Goal: Information Seeking & Learning: Check status

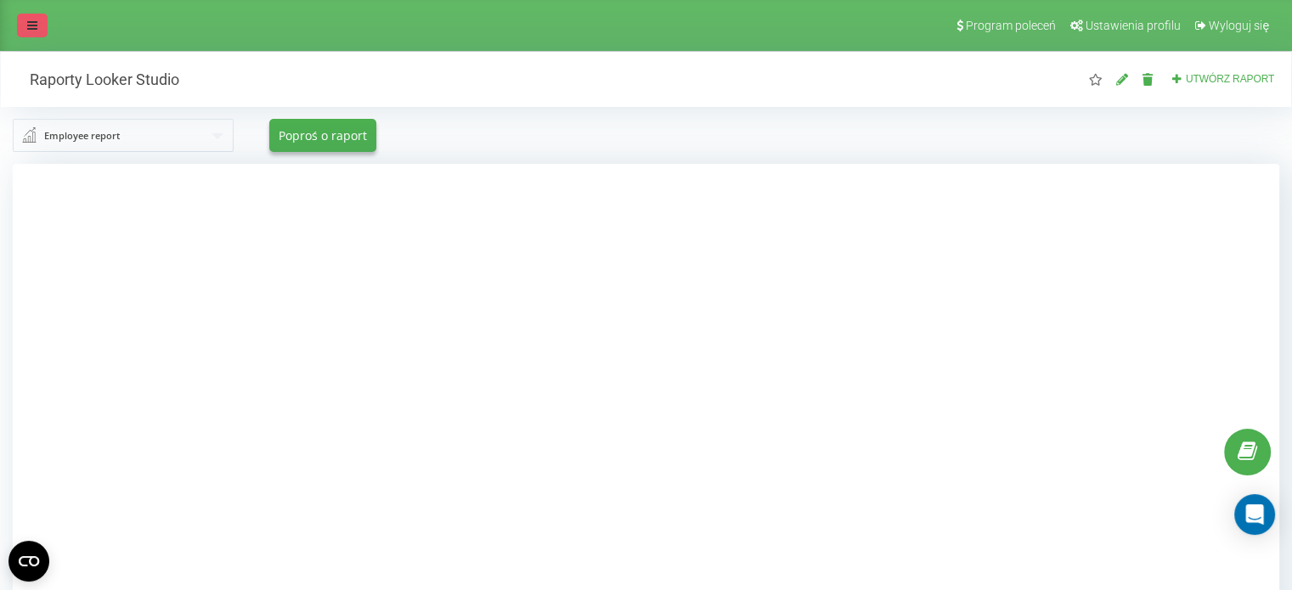
click at [28, 24] on icon at bounding box center [32, 26] width 10 height 12
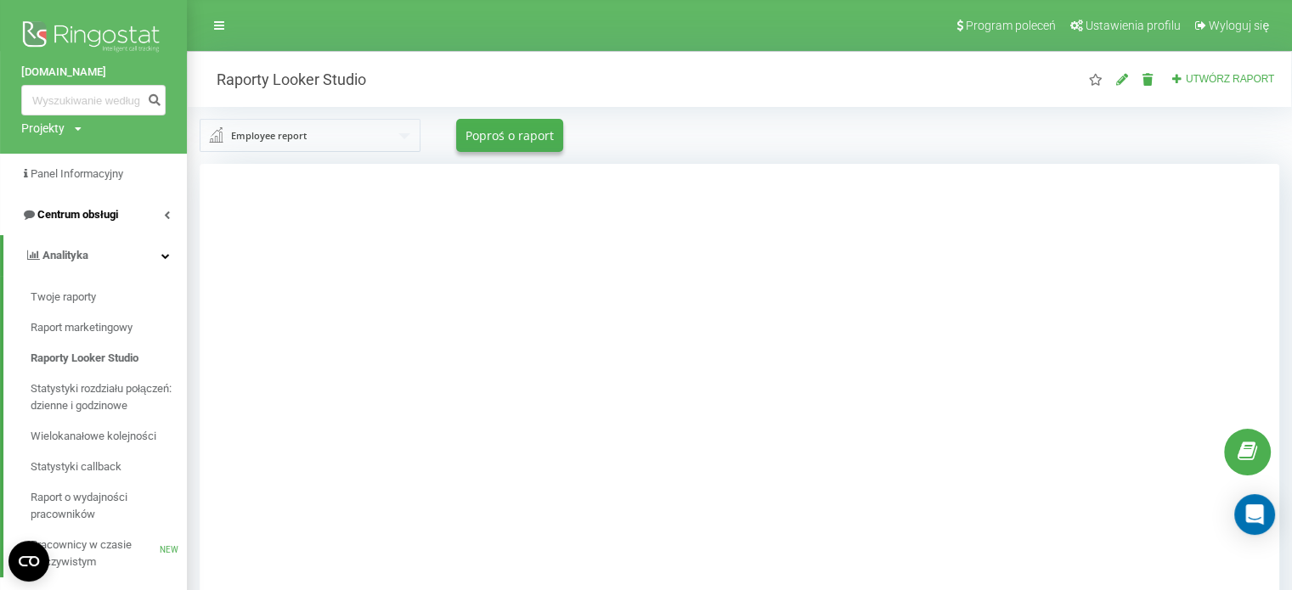
click at [98, 210] on span "Centrum obsługi" at bounding box center [77, 214] width 81 height 13
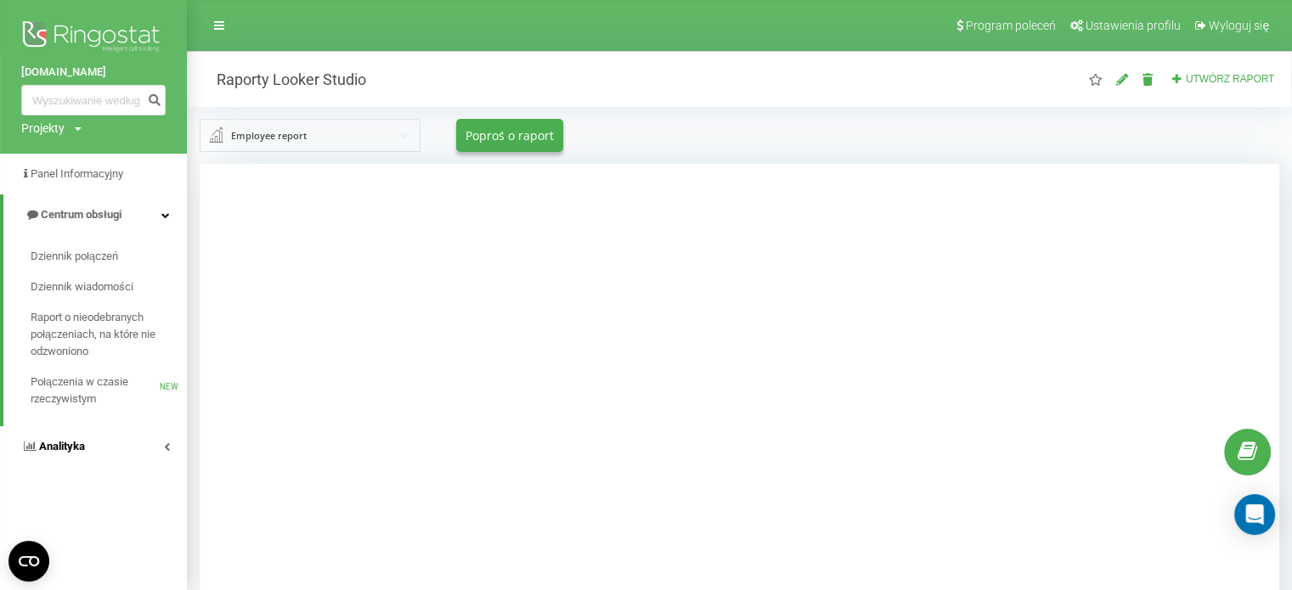
click at [31, 458] on link "Analityka" at bounding box center [93, 446] width 187 height 41
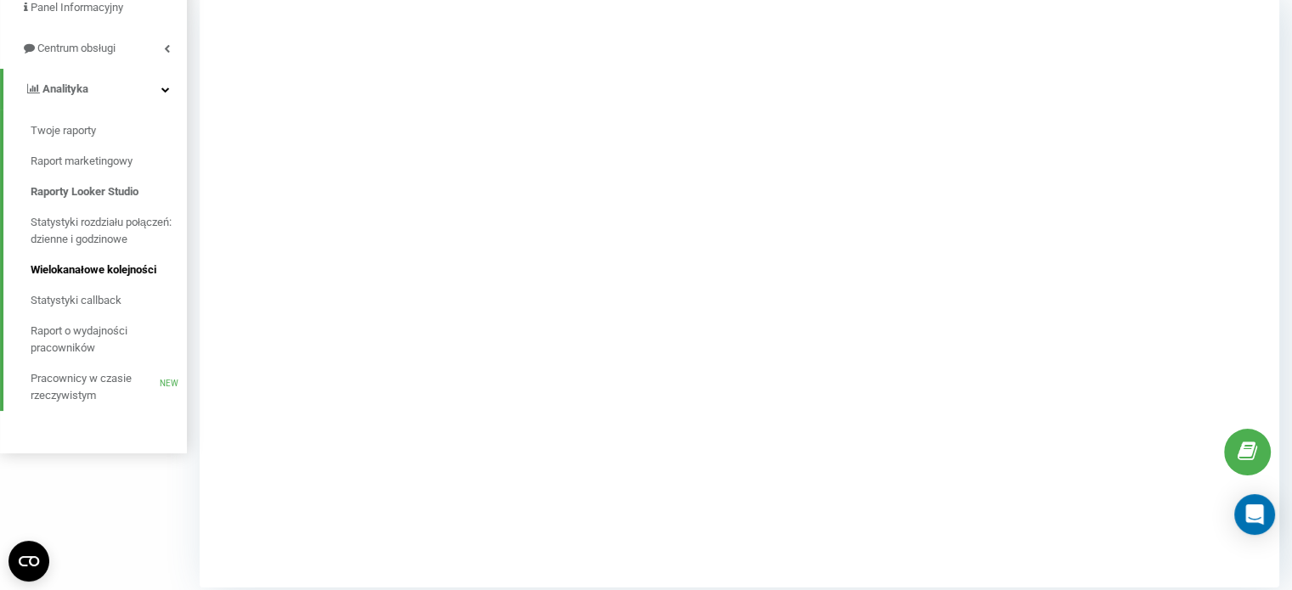
scroll to position [177, 0]
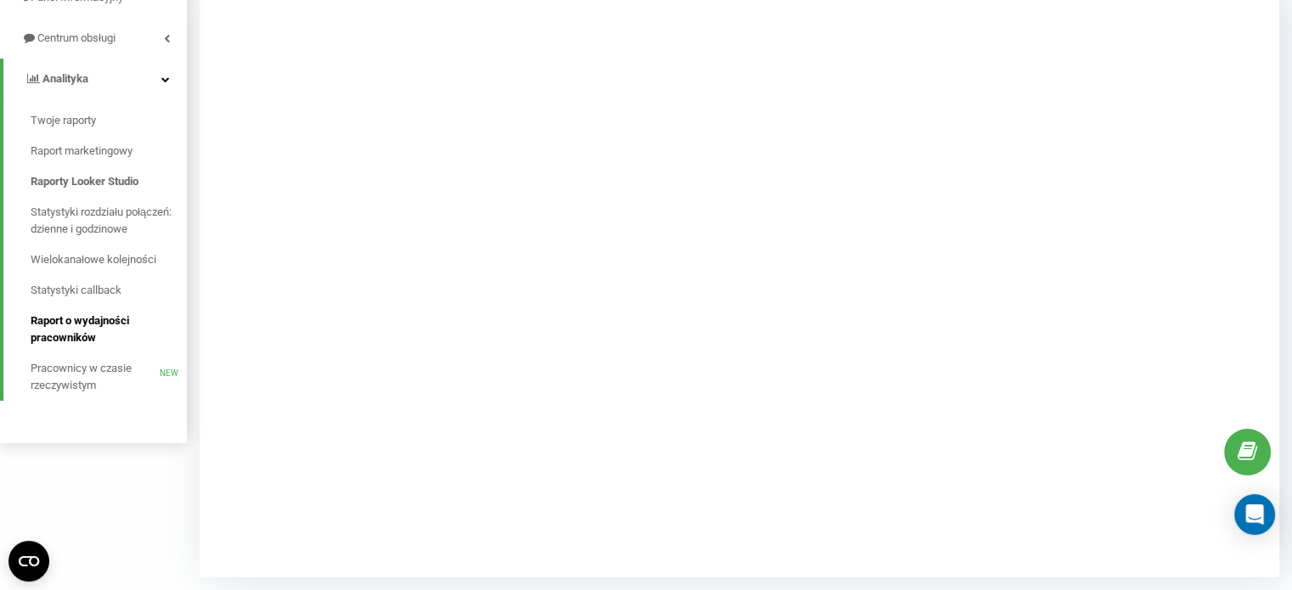
click at [82, 339] on span "Raport o wydajności pracowników" at bounding box center [105, 330] width 148 height 34
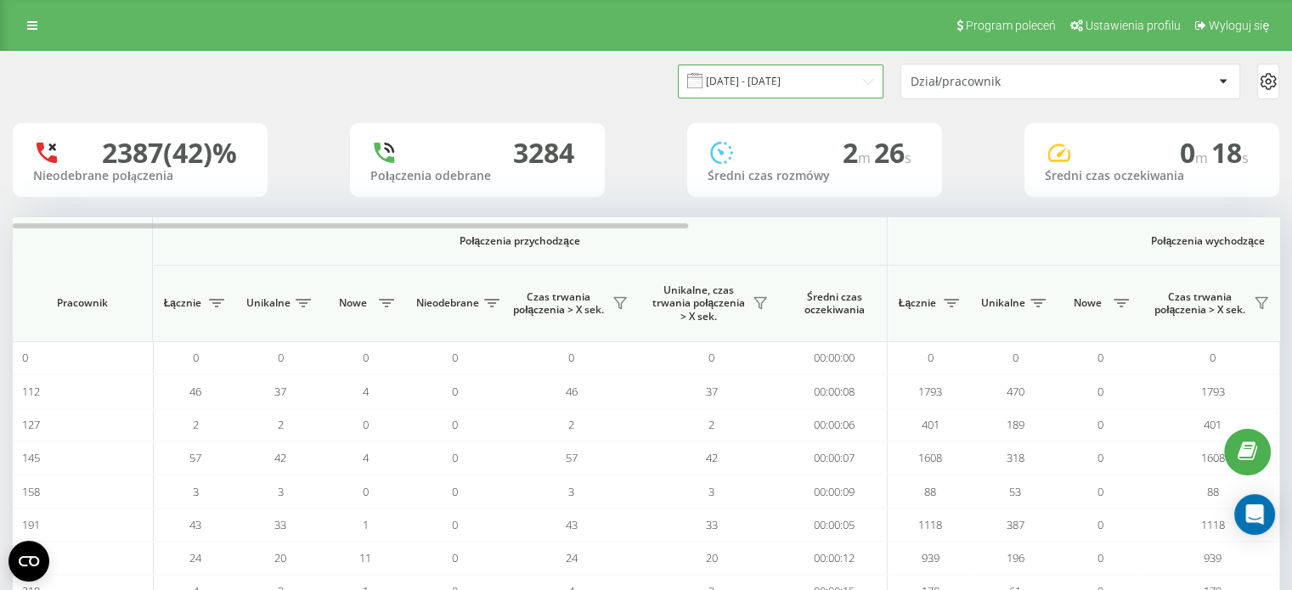
click at [873, 82] on input "20.08.2025 - 20.09.2025" at bounding box center [781, 81] width 206 height 33
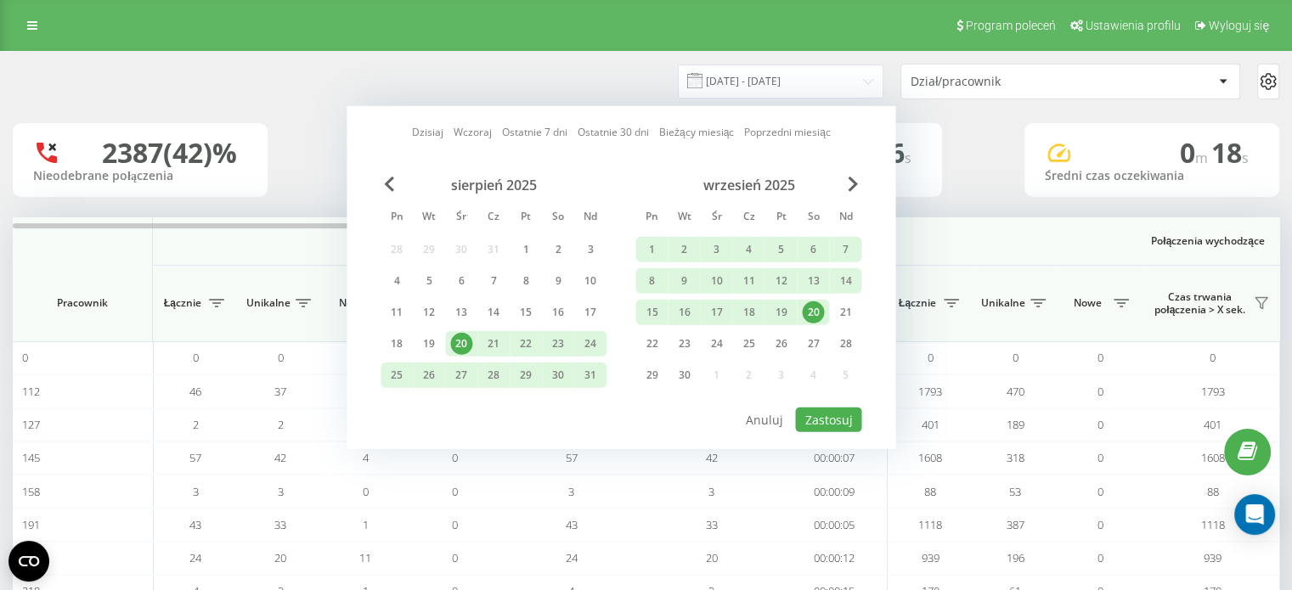
click at [822, 305] on div "20" at bounding box center [813, 313] width 22 height 22
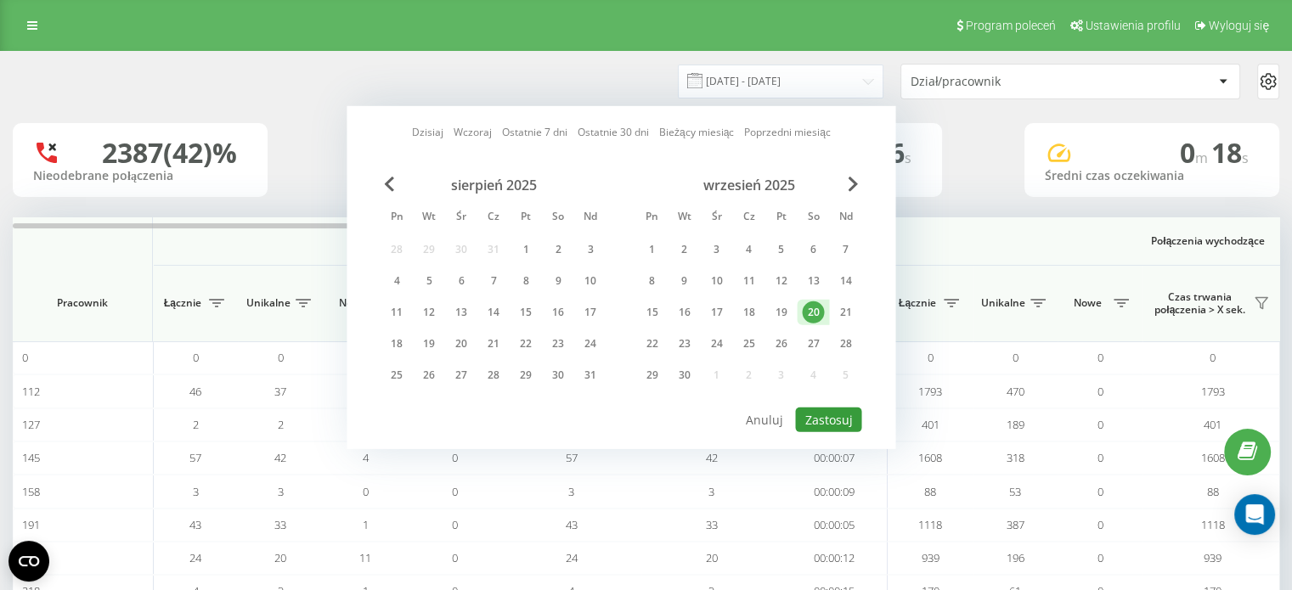
click at [834, 417] on button "Zastosuj" at bounding box center [828, 420] width 66 height 25
type input "20.09.2025 - 20.09.2025"
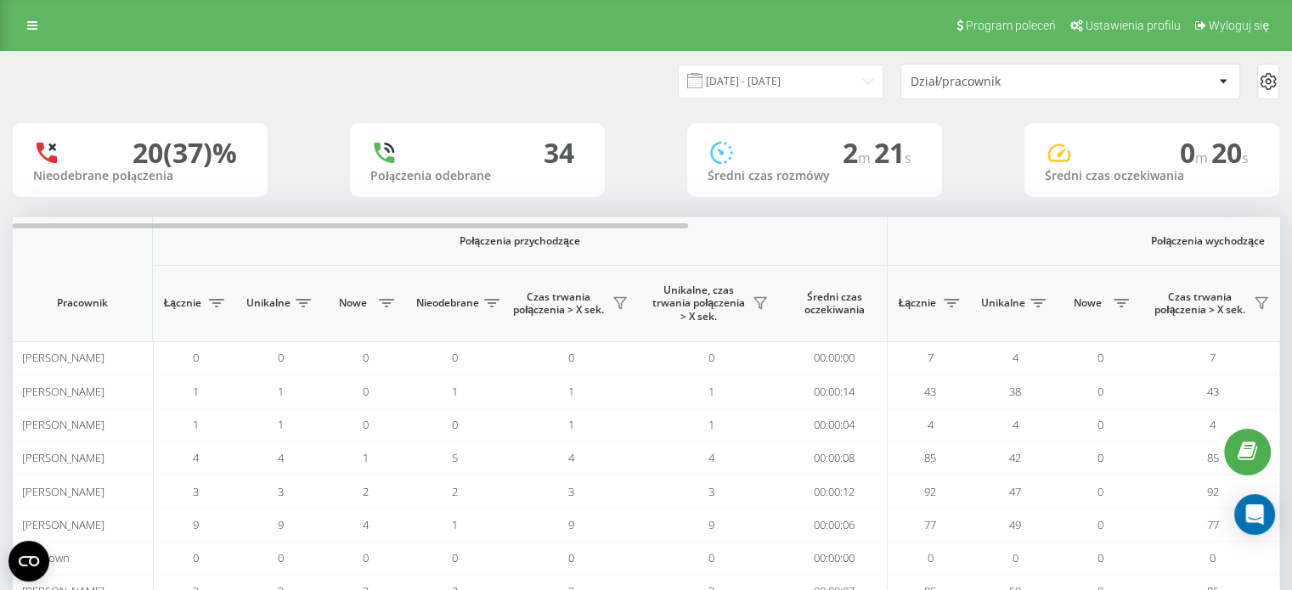
click at [979, 87] on div "Dział/pracownik" at bounding box center [1011, 82] width 203 height 14
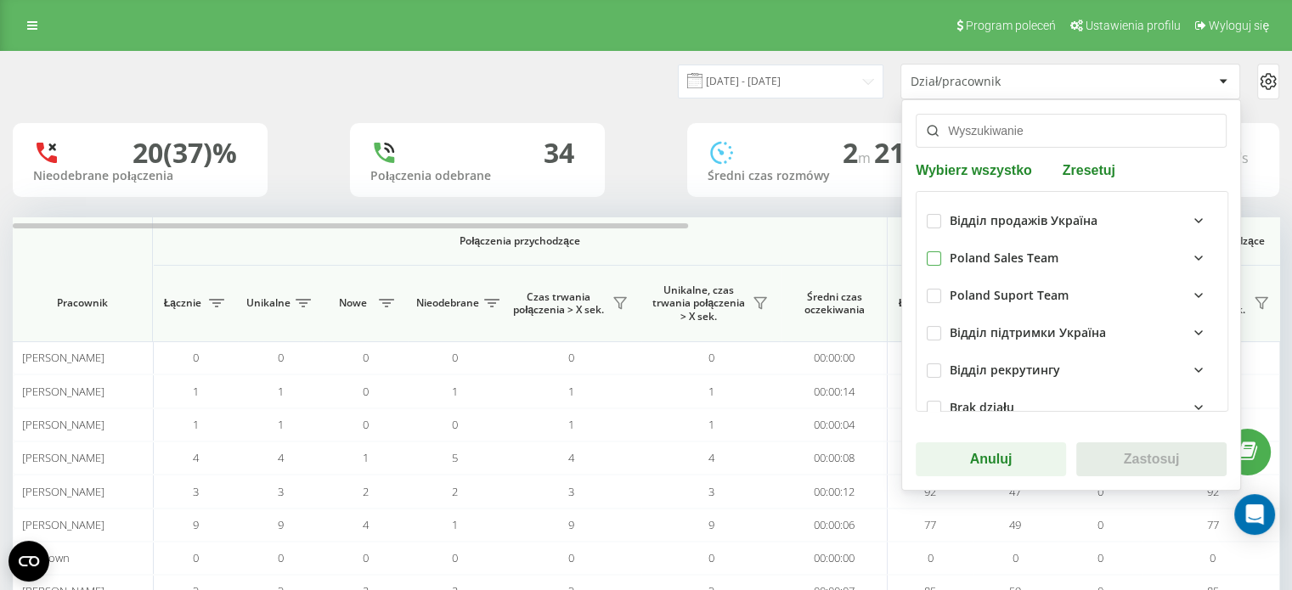
click at [927, 251] on label at bounding box center [934, 251] width 14 height 0
checkbox input "true"
click at [1141, 459] on button "Zastosuj" at bounding box center [1151, 459] width 150 height 34
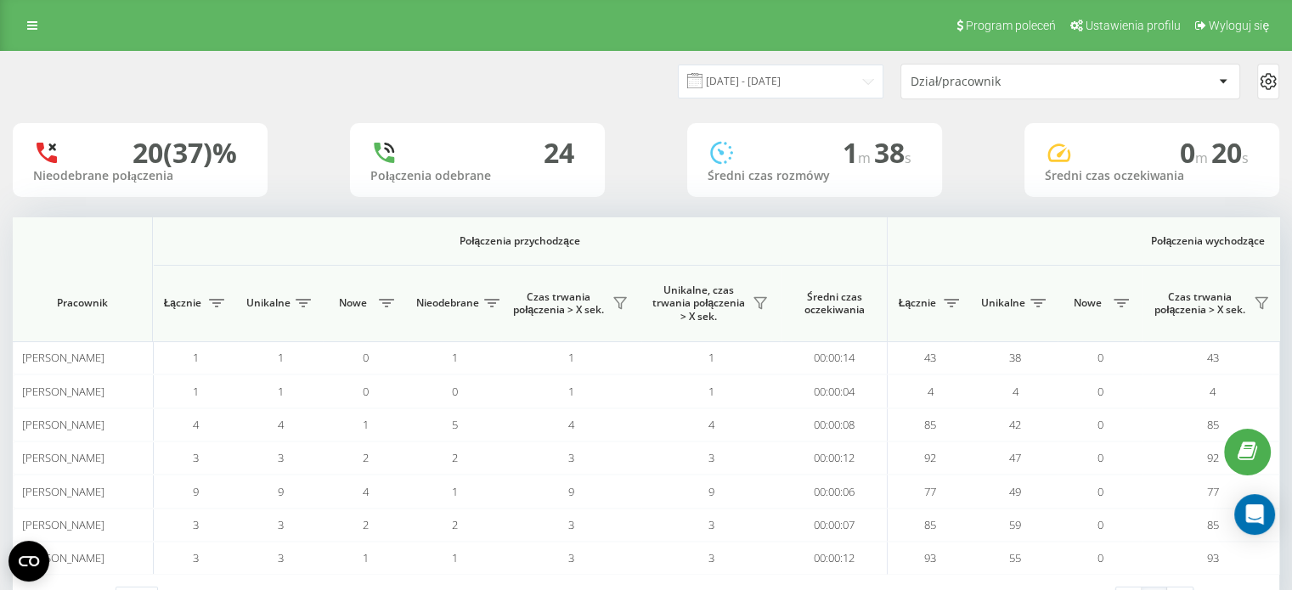
scroll to position [0, 1103]
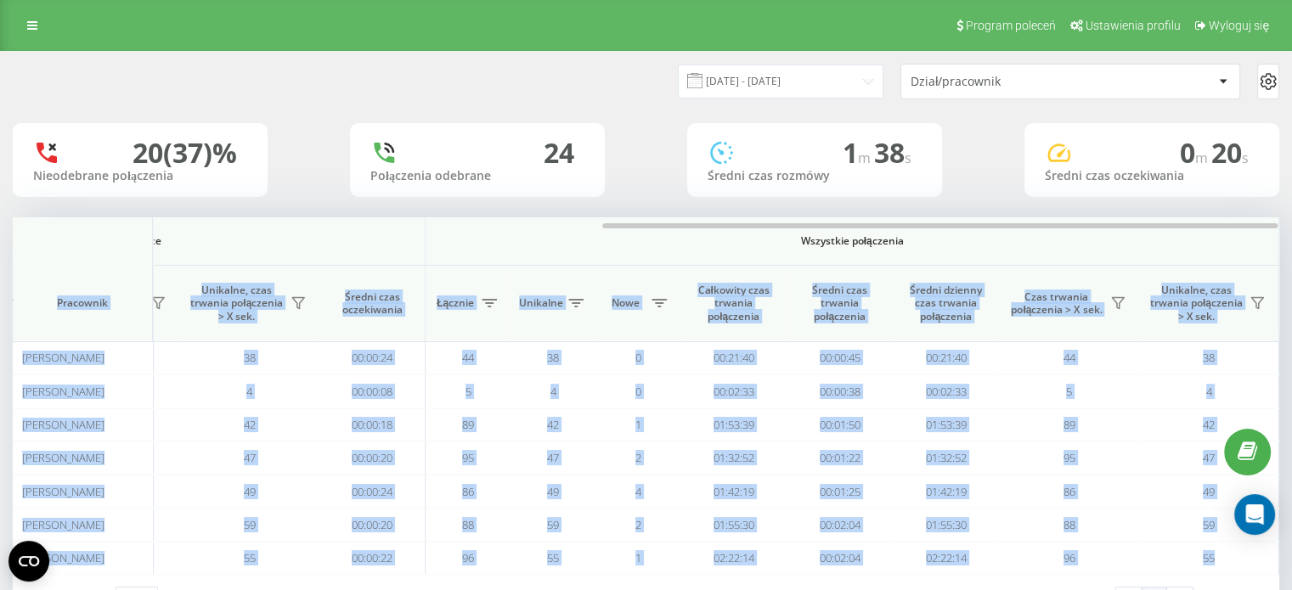
drag, startPoint x: 649, startPoint y: 228, endPoint x: 1001, endPoint y: 281, distance: 355.5
click at [1081, 232] on div "Połączenia przychodzące Połączenia wychodzące Wszystkie połączenia Pracownik Łą…" at bounding box center [646, 396] width 1266 height 358
click at [1111, 308] on icon at bounding box center [1118, 303] width 14 height 14
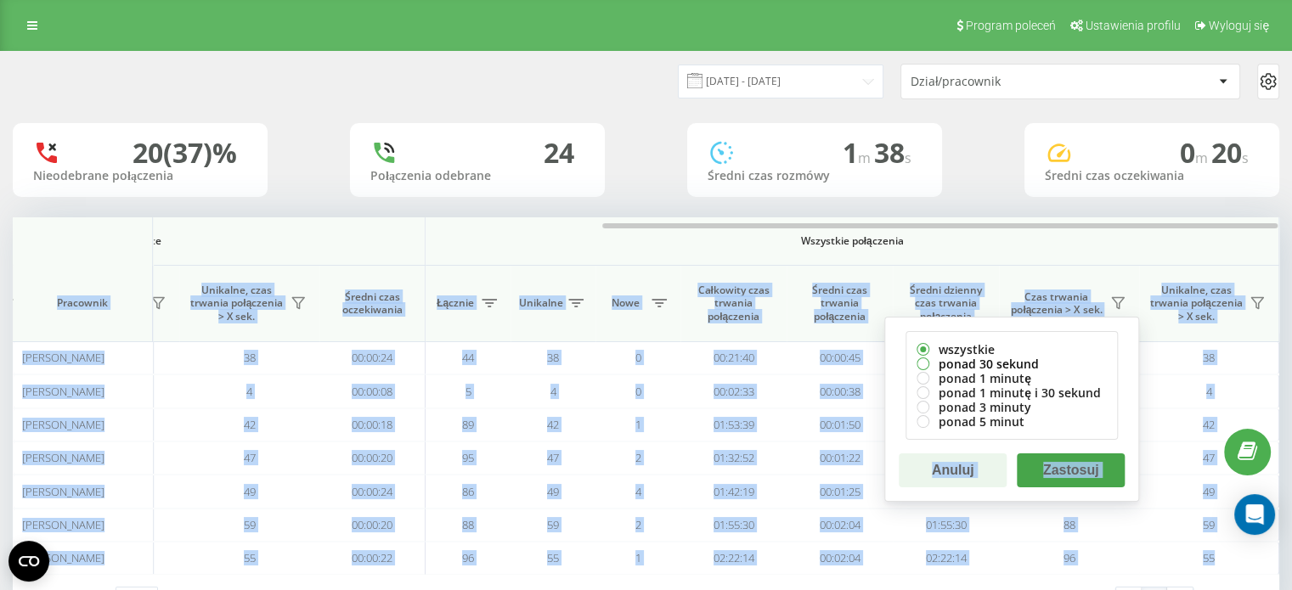
click at [992, 361] on label "ponad 30 sekund" at bounding box center [1011, 364] width 190 height 14
radio input "true"
click at [1115, 471] on button "Zastosuj" at bounding box center [1071, 471] width 108 height 34
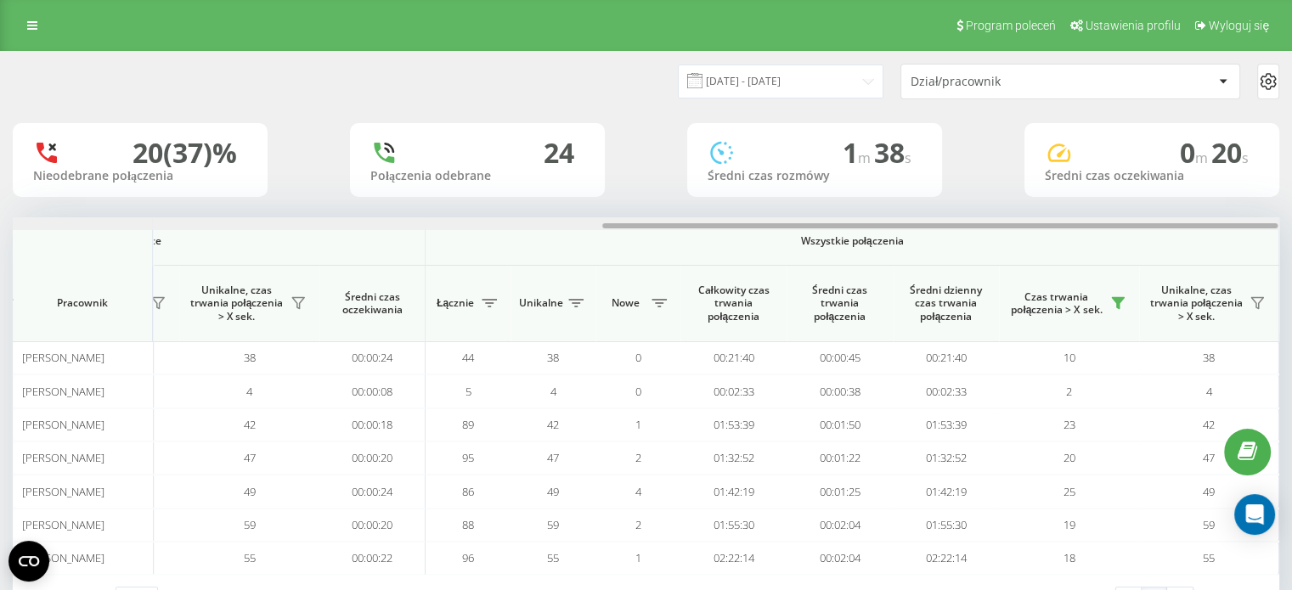
drag, startPoint x: 654, startPoint y: 223, endPoint x: 1290, endPoint y: 223, distance: 636.1
click at [1290, 223] on div "20.09.2025 - 20.09.2025 Dział/pracownik 20 (37)% Nieodebrane połączenia 24 Połą…" at bounding box center [646, 354] width 1292 height 607
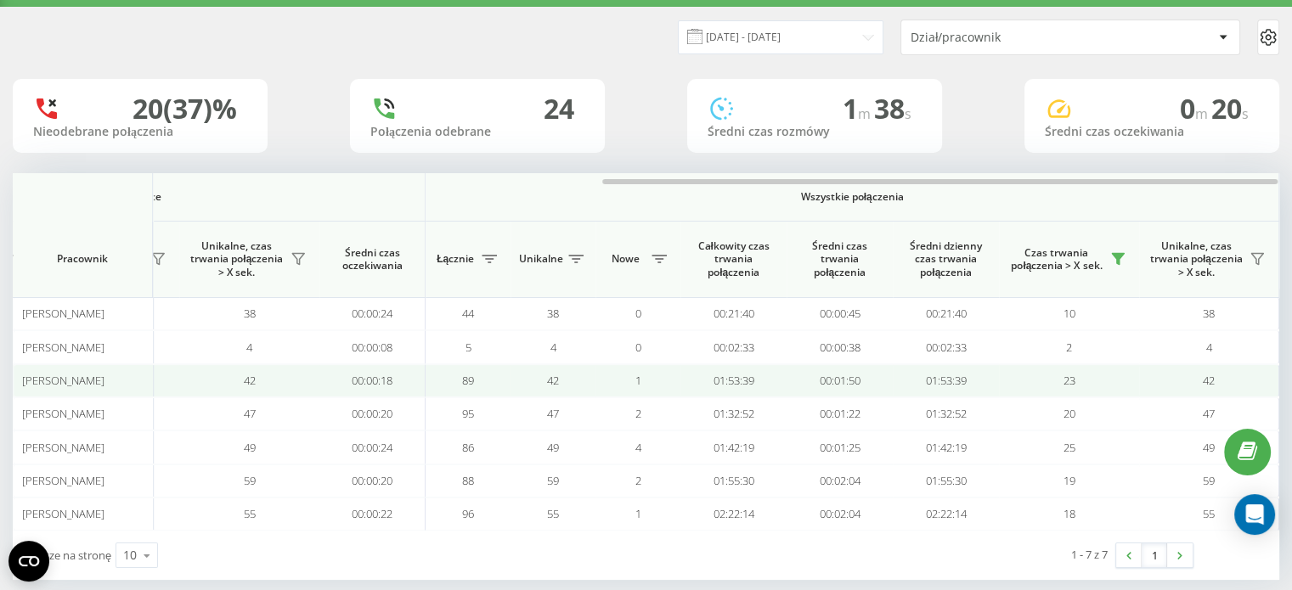
scroll to position [65, 0]
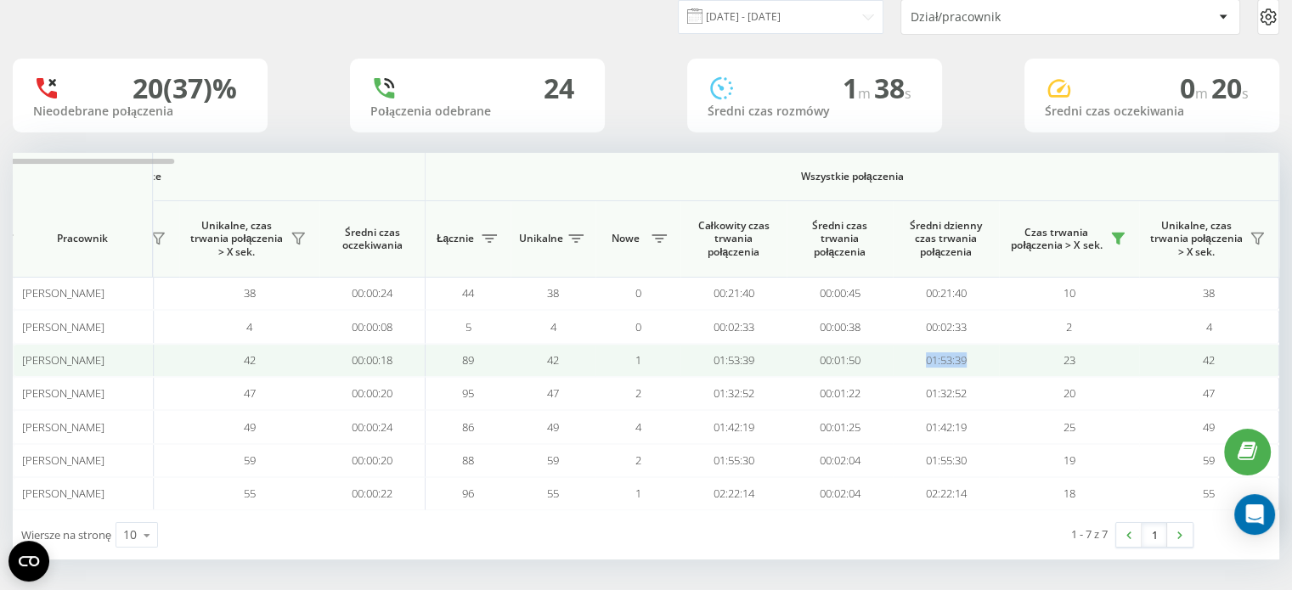
drag, startPoint x: 919, startPoint y: 358, endPoint x: 992, endPoint y: 357, distance: 73.1
click at [992, 357] on td "01:53:39" at bounding box center [946, 360] width 106 height 33
copy td "01:53:39"
